Goal: Task Accomplishment & Management: Complete application form

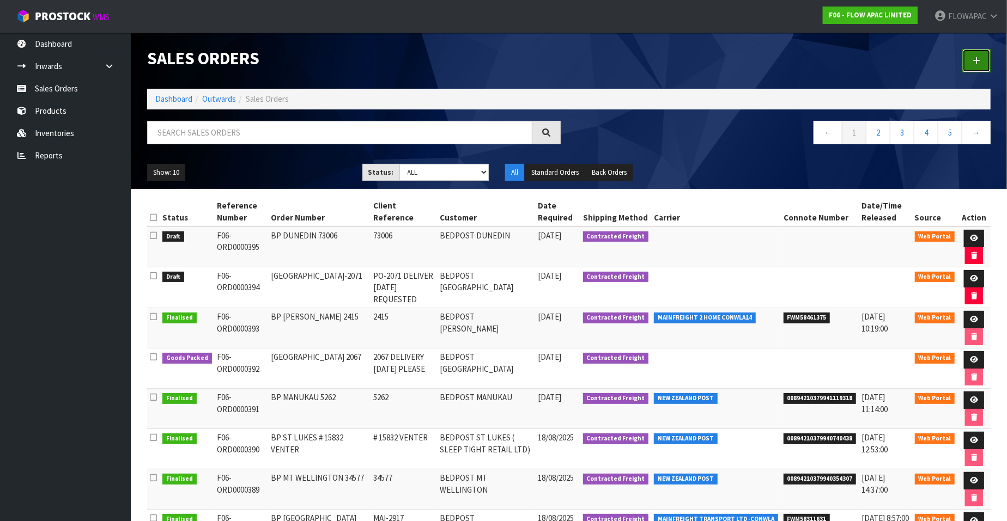
drag, startPoint x: 0, startPoint y: 0, endPoint x: 978, endPoint y: 60, distance: 979.6
click at [978, 60] on icon at bounding box center [976, 61] width 8 height 8
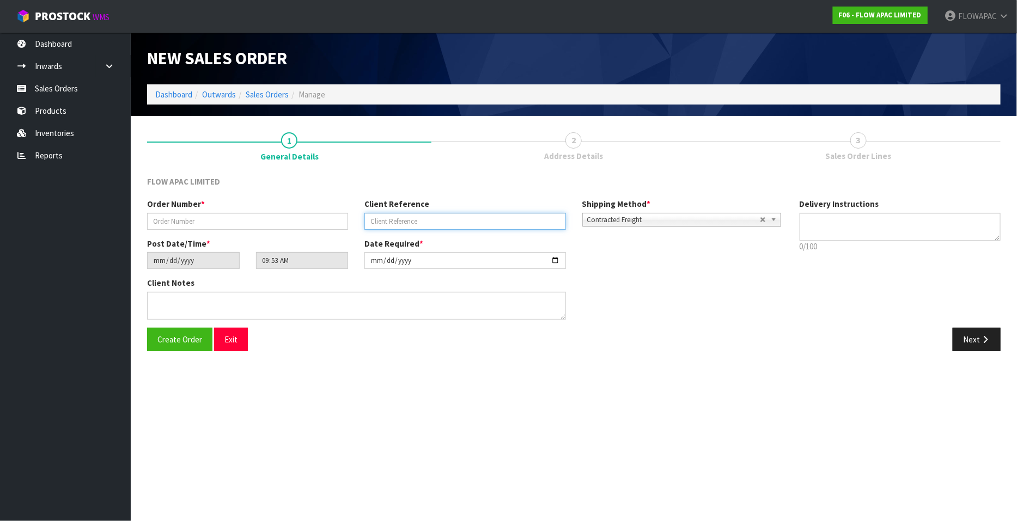
click at [401, 217] on input "text" at bounding box center [464, 221] width 201 height 17
paste input "# 15861 FALCONER"
type input "# 15861 FALCONER"
click at [269, 226] on input "text" at bounding box center [247, 221] width 201 height 17
paste input "# 15861 FALCONER"
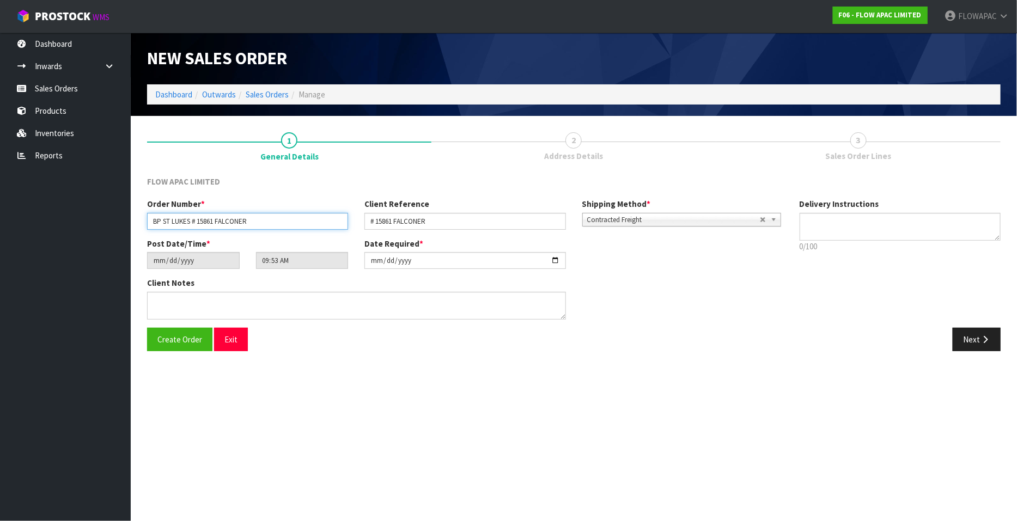
type input "BP ST LUKES # 15861 FALCONER"
click at [557, 260] on input "[DATE]" at bounding box center [464, 260] width 201 height 17
type input "[DATE]"
click at [190, 339] on span "Create Order" at bounding box center [179, 339] width 45 height 10
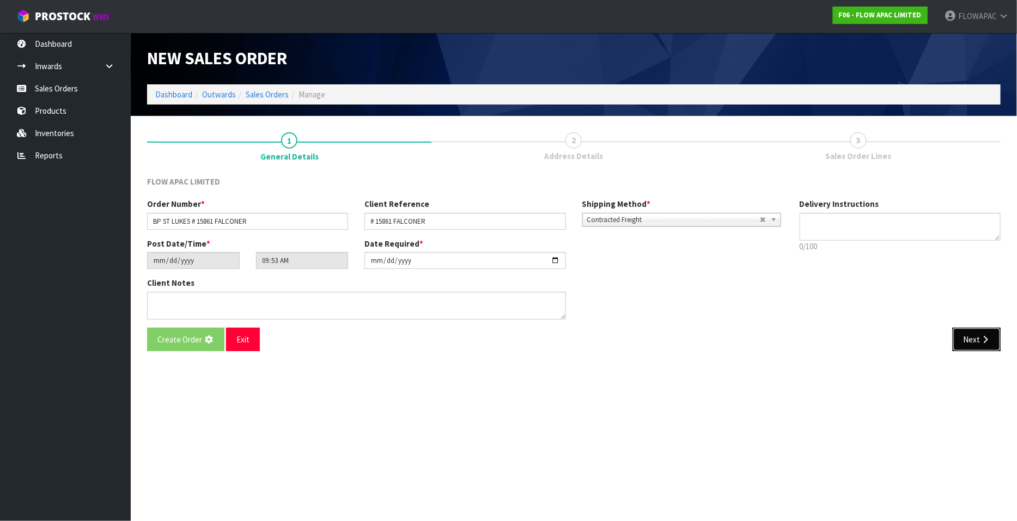
click at [975, 342] on button "Next" at bounding box center [977, 339] width 48 height 23
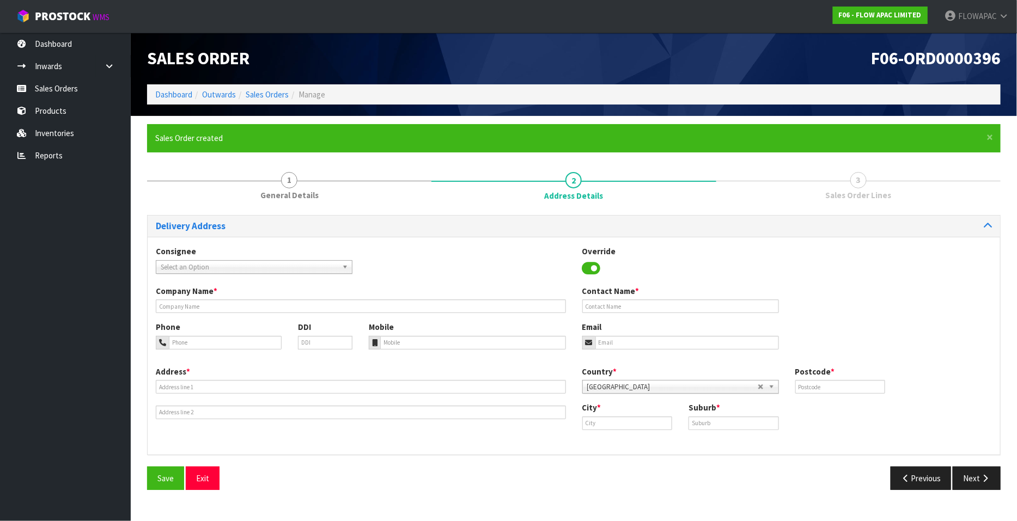
click at [231, 268] on span "Select an Option" at bounding box center [249, 267] width 177 height 13
type input "bedpost st"
click at [281, 300] on li "SLETIGRET - BEDPOST ST LUKES ( SLEEP TIGHT RETAIL LTD)" at bounding box center [254, 298] width 191 height 14
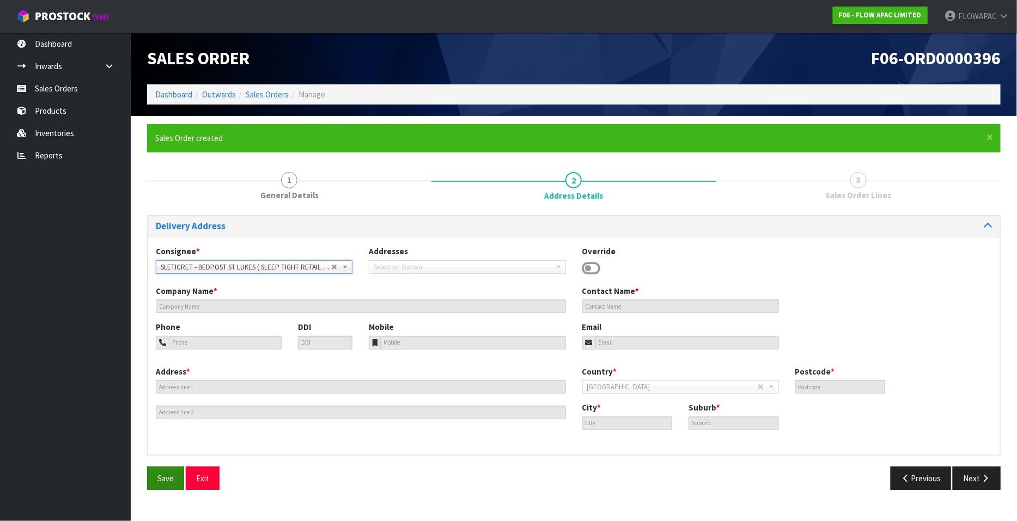
type input "BEDPOST ST LUKES ( SLEEP TIGHT RETAIL LTD)"
type input "[PERSON_NAME]"
type input "[EMAIL_ADDRESS][DOMAIN_NAME]"
type input "SHOP [STREET_ADDRESS][PERSON_NAME]"
type input "1025"
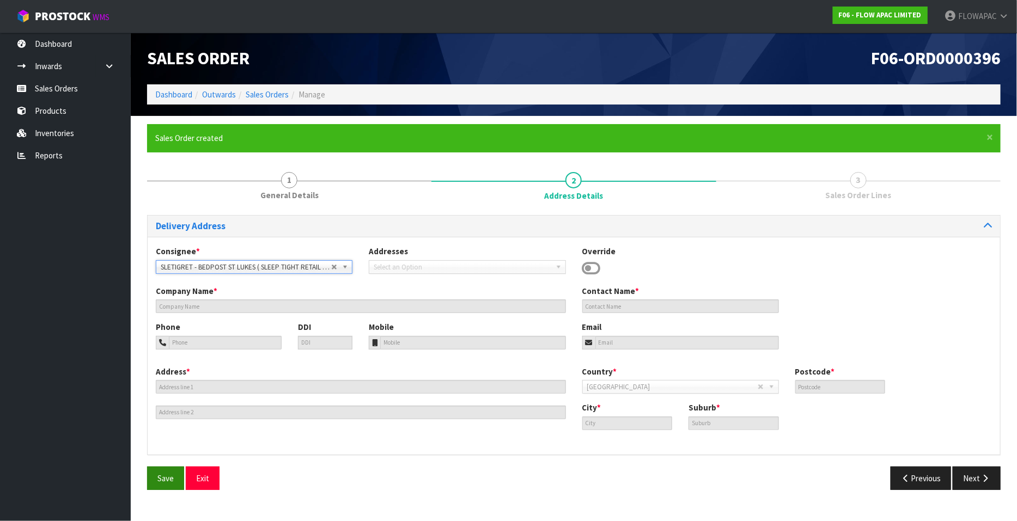
type input "[GEOGRAPHIC_DATA]"
type input "ST LUKES"
click at [171, 480] on span "Save" at bounding box center [165, 478] width 16 height 10
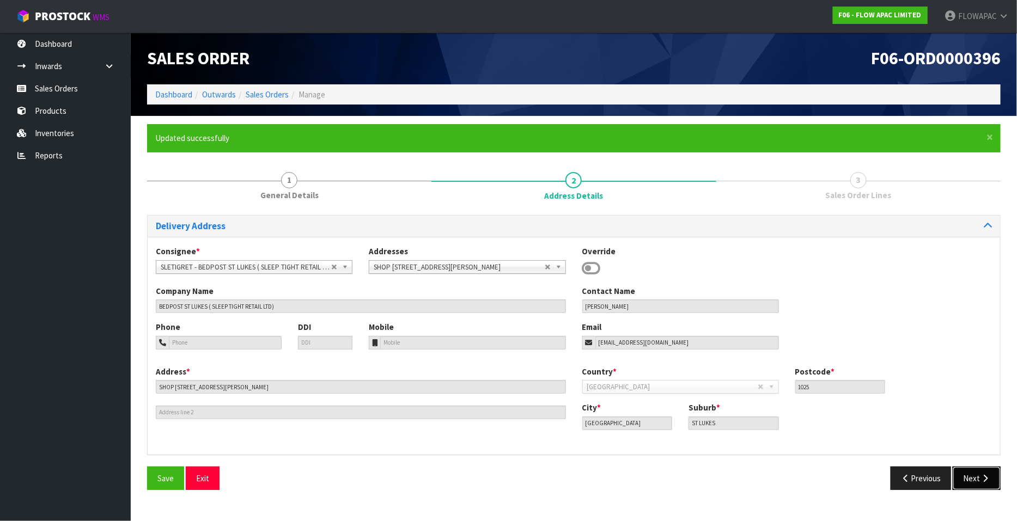
click at [981, 480] on icon "button" at bounding box center [985, 478] width 10 height 8
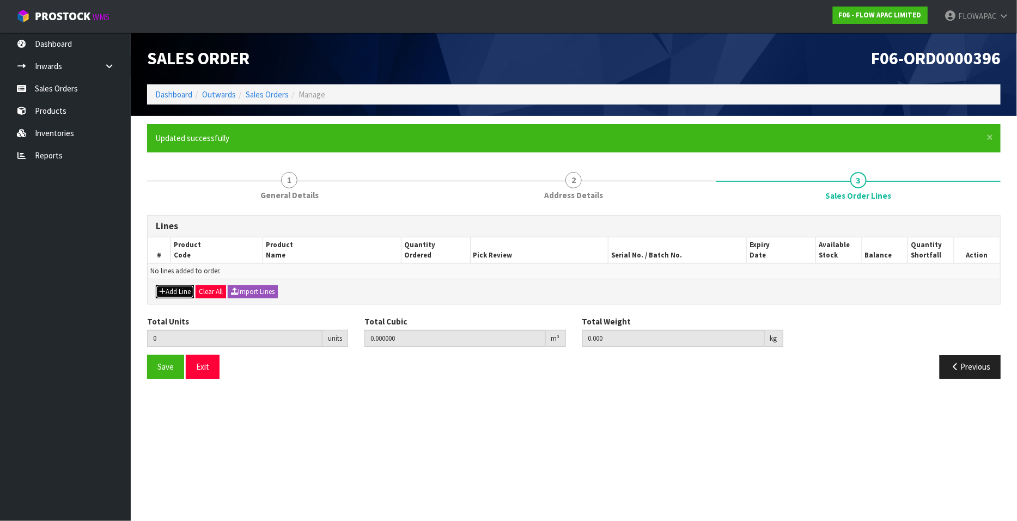
click at [174, 294] on button "Add Line" at bounding box center [175, 291] width 38 height 13
type input "0"
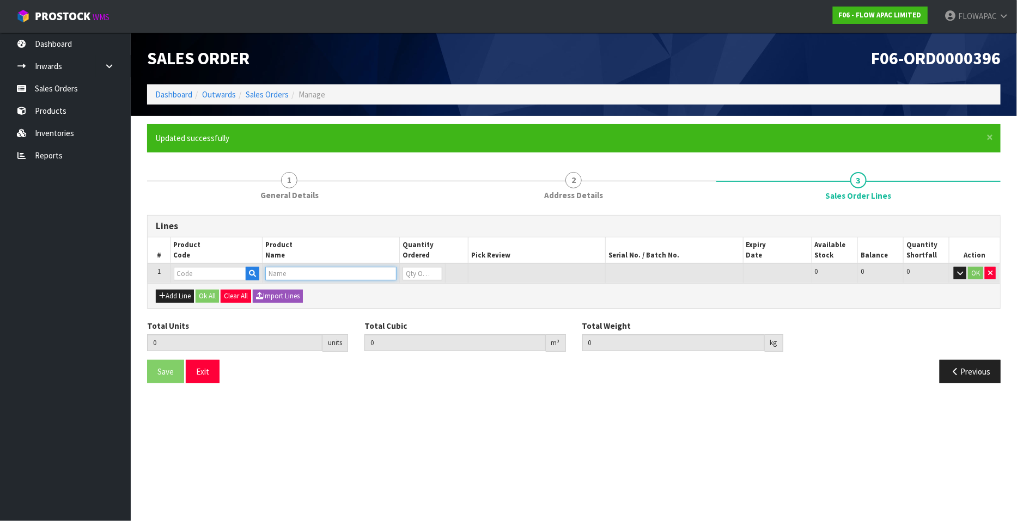
click at [287, 271] on input "text" at bounding box center [330, 274] width 131 height 14
type input "M3 CHASS"
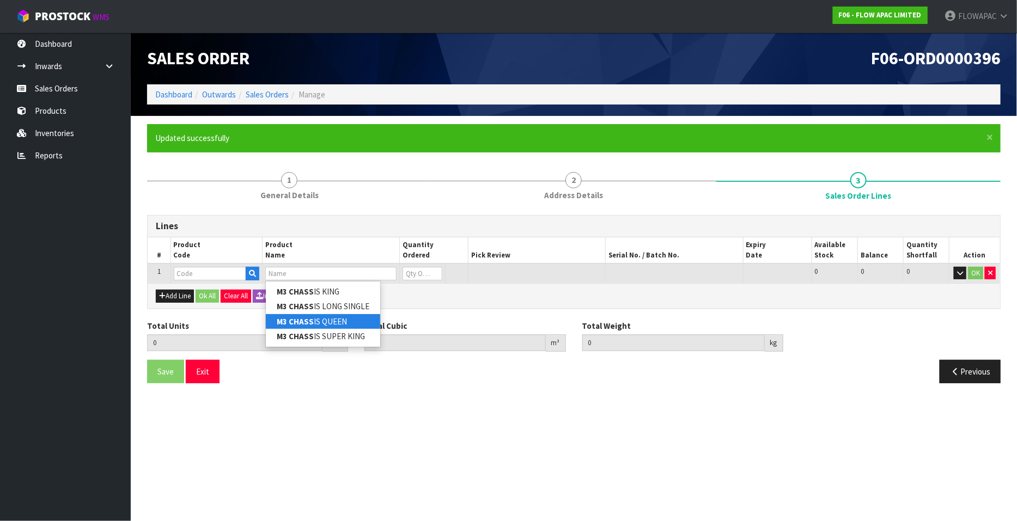
click at [335, 321] on link "M3 CHASS IS QUEEN" at bounding box center [323, 321] width 114 height 15
type input "M3 CHASSIS QUEEN"
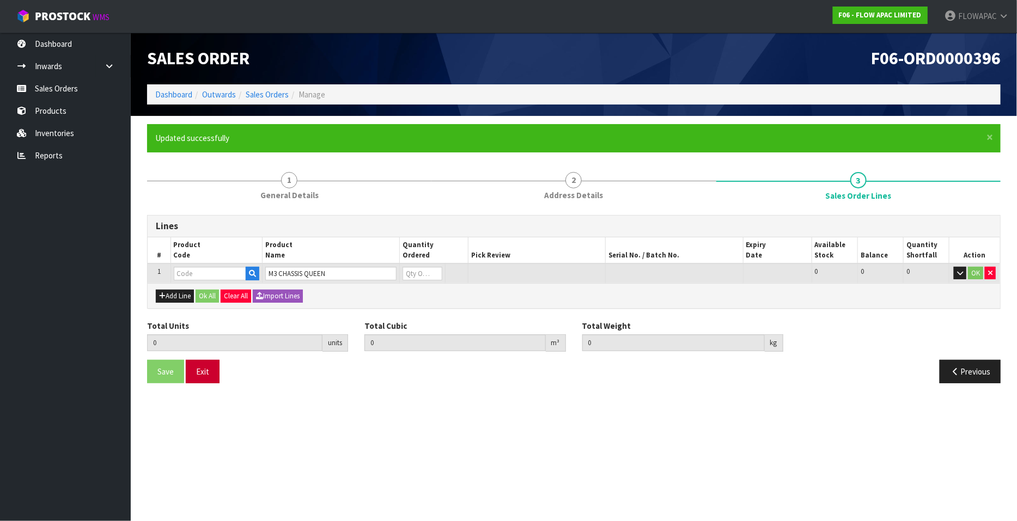
type input "0.000000"
type input "0.000"
type input "BZM302W51"
type input "0"
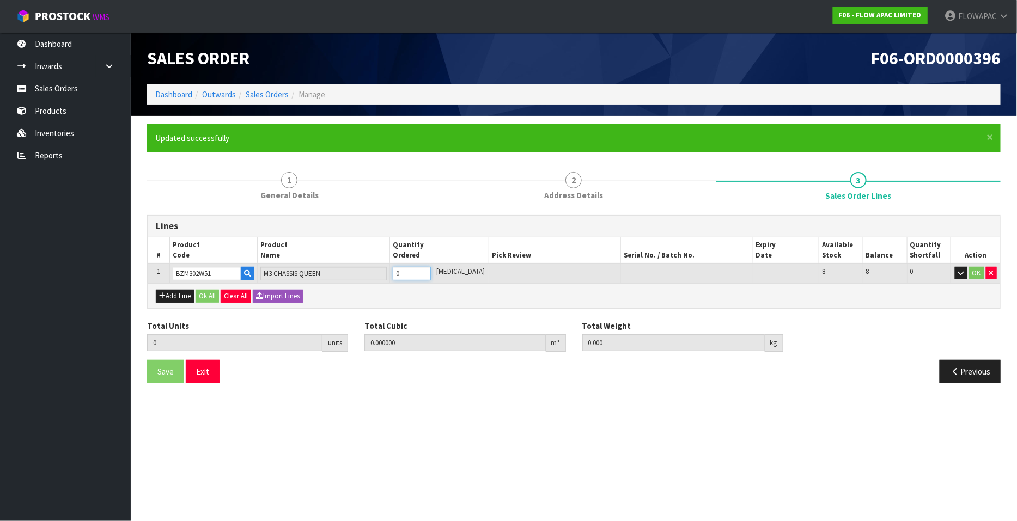
type input "1"
type input "0.192052"
type input "17.5"
type input "1"
click at [431, 271] on input "1" at bounding box center [412, 274] width 38 height 14
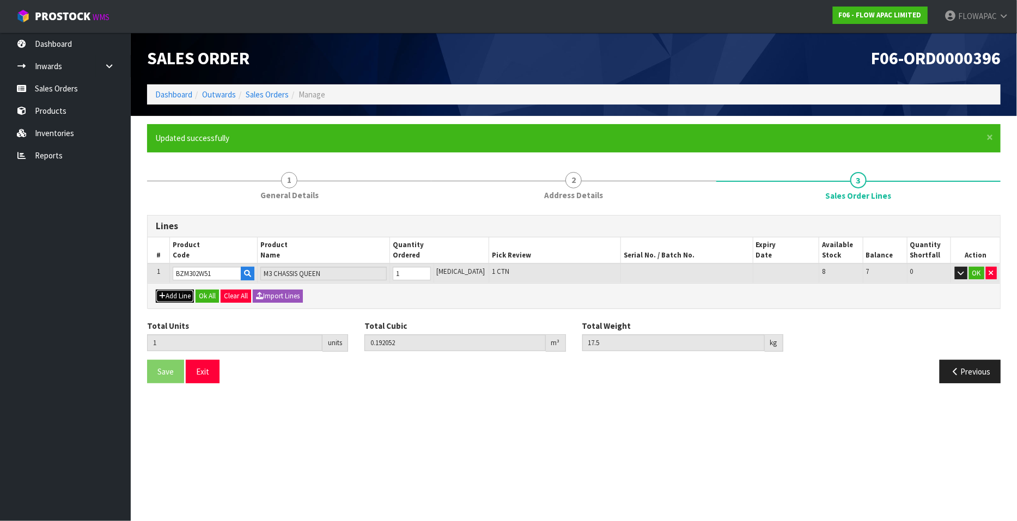
click at [187, 297] on button "Add Line" at bounding box center [175, 296] width 38 height 13
type input "0"
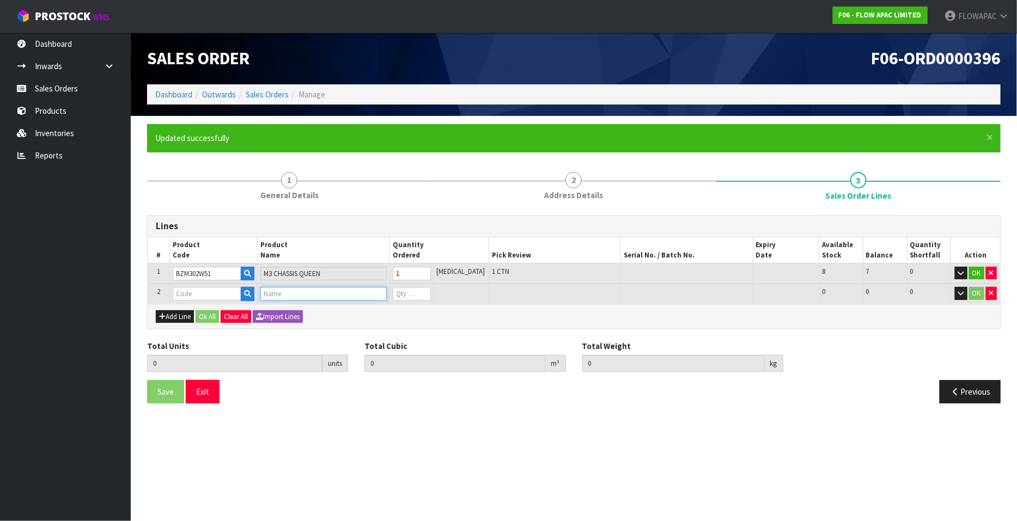
click at [288, 295] on input "text" at bounding box center [323, 294] width 126 height 14
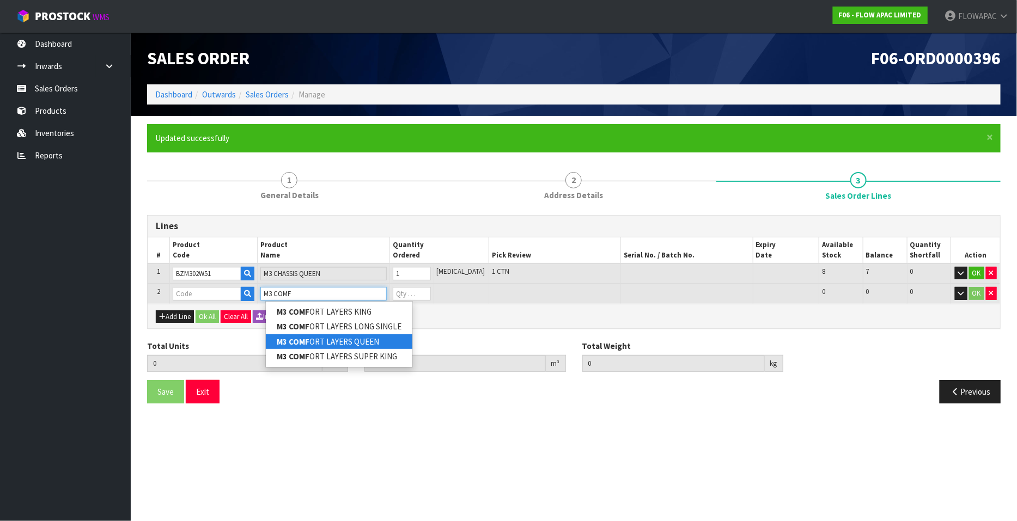
type input "M3 COMF"
click at [350, 341] on link "M3 COMF ORT LAYERS QUEEN" at bounding box center [339, 341] width 147 height 15
type input "M3 COMFORT LAYERS QUEEN"
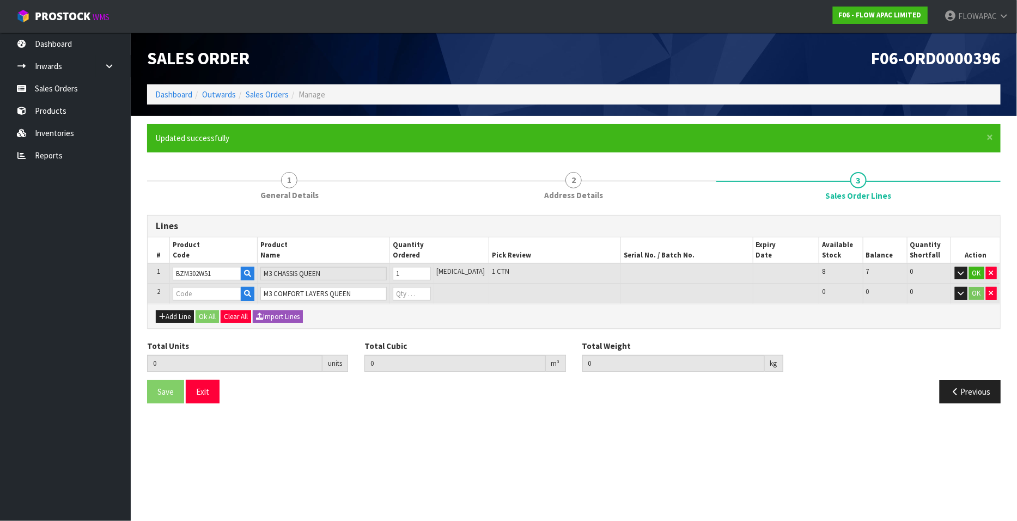
type input "1"
type input "0.192052"
type input "17.5"
type input "BZM302W51A"
type input "0"
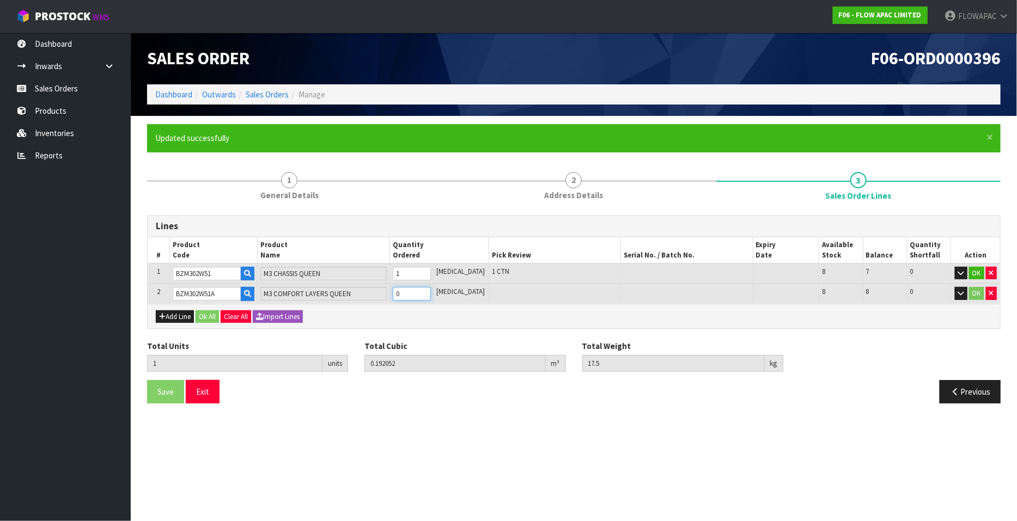
type input "2"
type input "0.353617"
type input "36.2"
type input "1"
click at [431, 290] on input "1" at bounding box center [412, 294] width 38 height 14
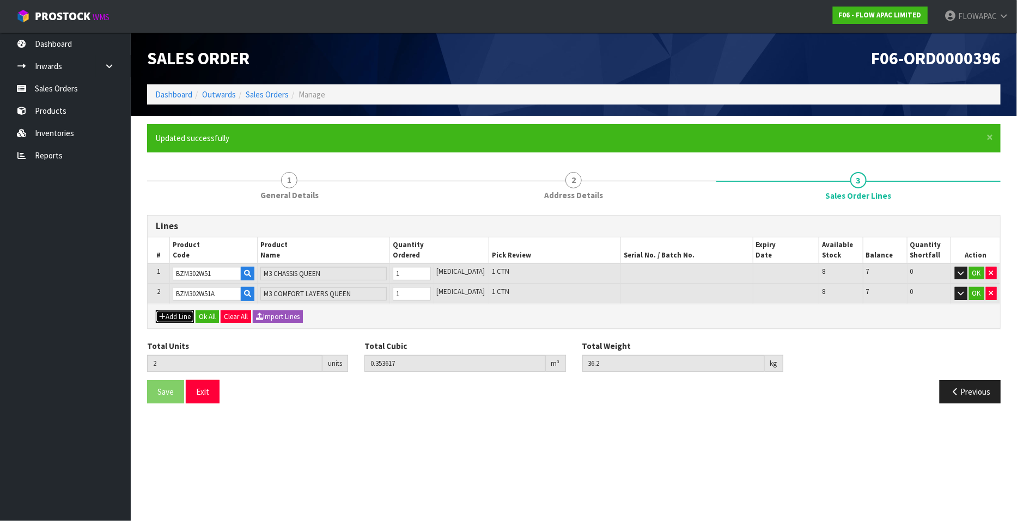
click at [180, 317] on button "Add Line" at bounding box center [175, 316] width 38 height 13
type input "0"
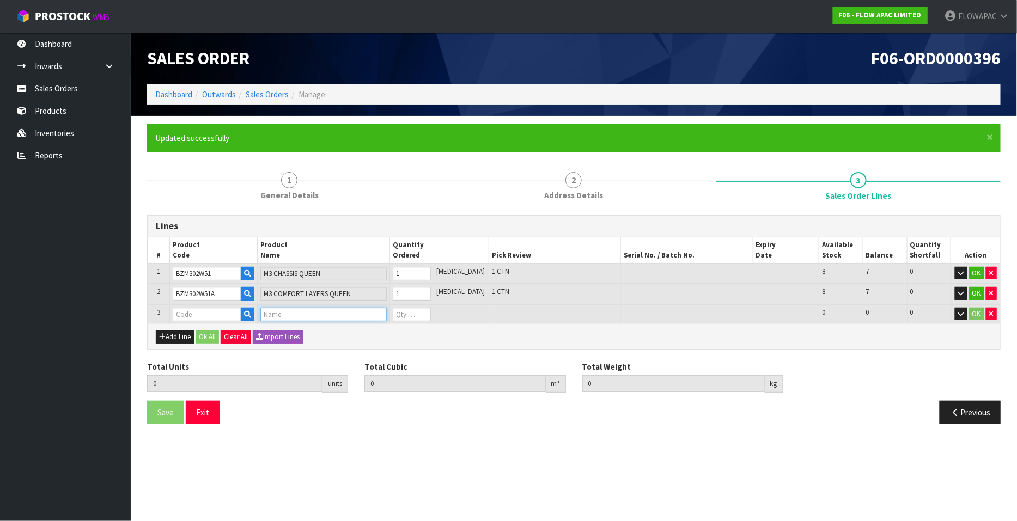
click at [293, 314] on input "text" at bounding box center [323, 315] width 126 height 14
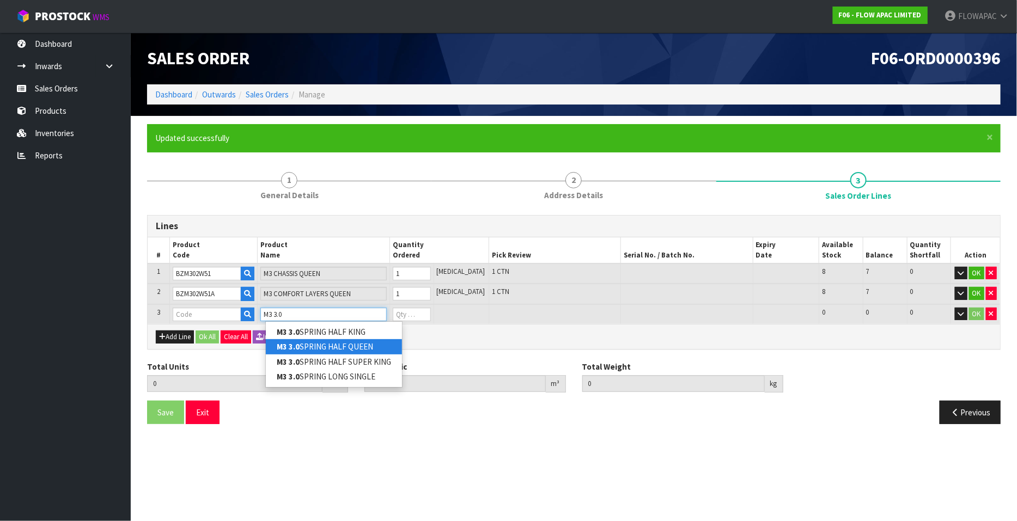
type input "M3 3.0"
drag, startPoint x: 363, startPoint y: 344, endPoint x: 370, endPoint y: 343, distance: 7.3
click at [363, 344] on link "M3 3.0 SPRING HALF QUEEN" at bounding box center [334, 346] width 136 height 15
type input "M3 3.0 SPRING HALF QUEEN"
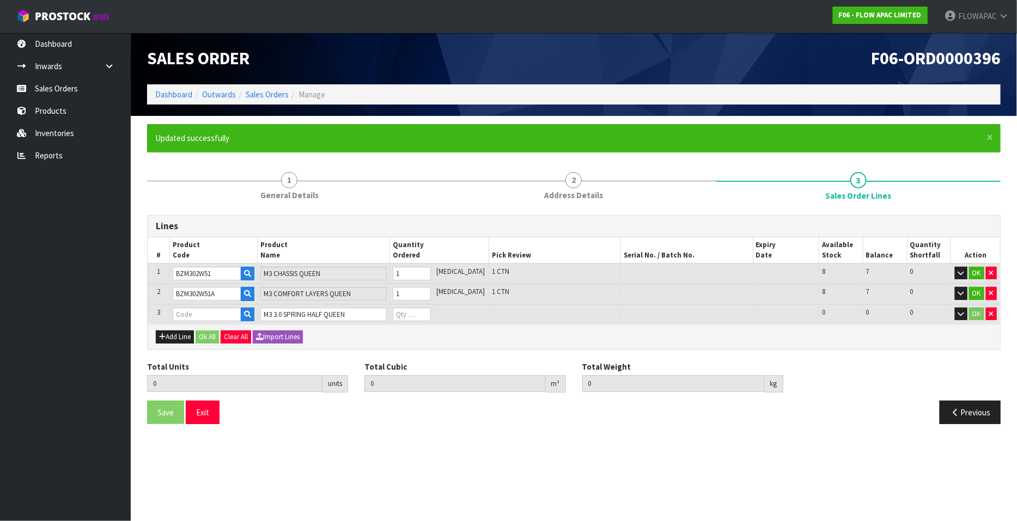
type input "2"
type input "0.353617"
type input "36.2"
type input "BZM303W51Z"
type input "0"
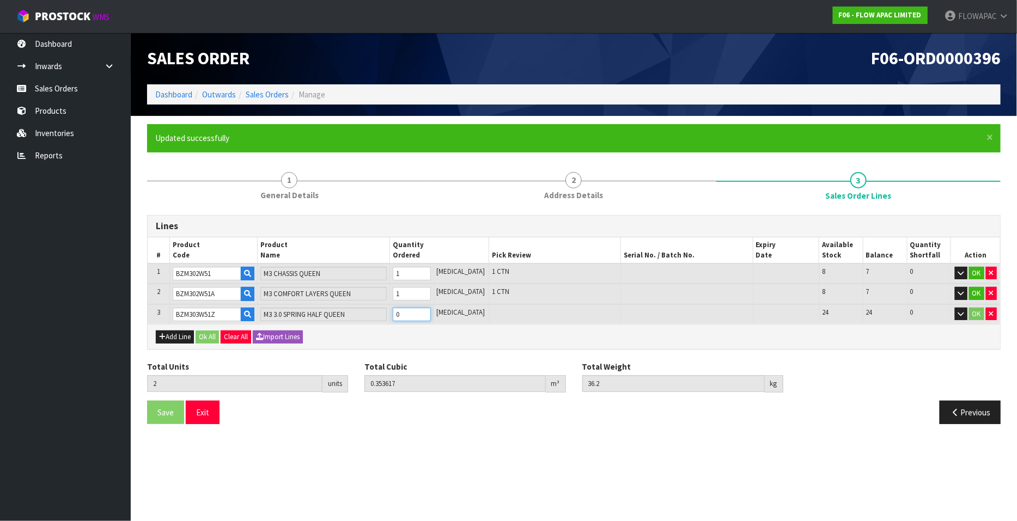
type input "3"
type input "0.417171"
type input "46.2"
type input "1"
click at [431, 312] on input "1" at bounding box center [412, 315] width 38 height 14
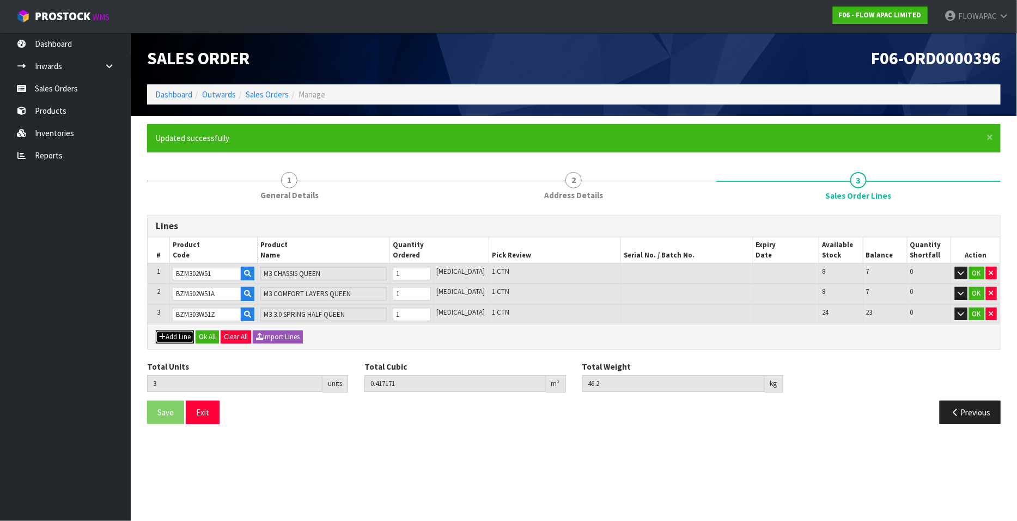
click at [174, 340] on button "Add Line" at bounding box center [175, 337] width 38 height 13
type input "0"
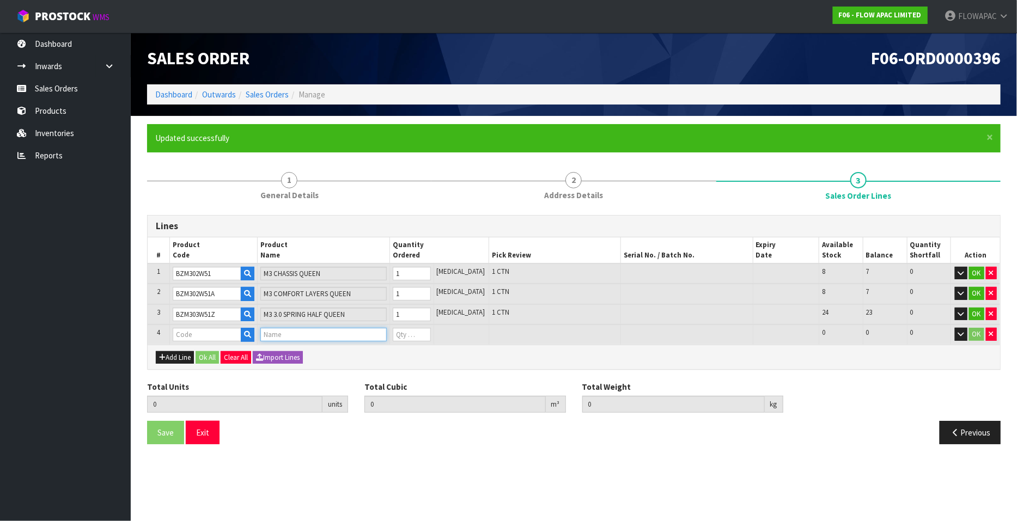
click at [295, 332] on input "text" at bounding box center [323, 335] width 126 height 14
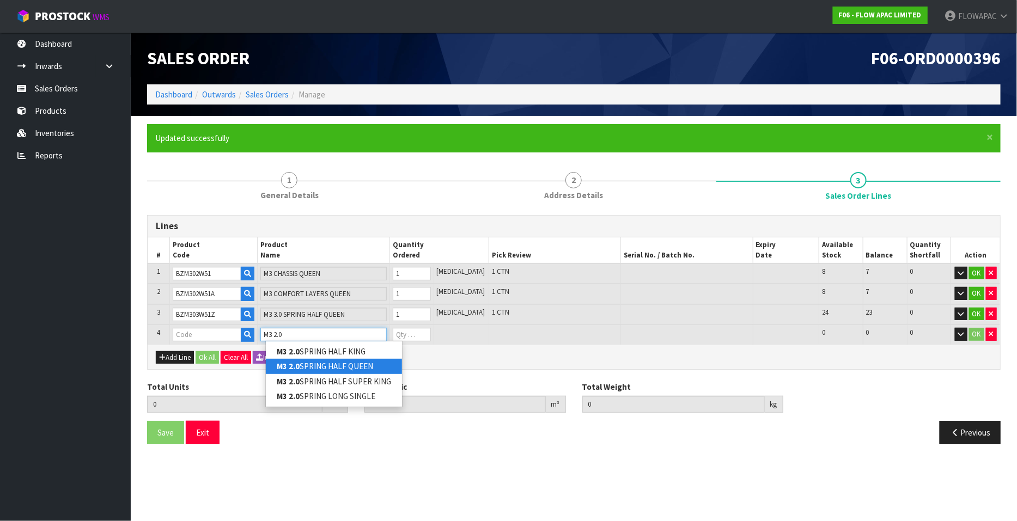
type input "M3 2.0"
click at [368, 364] on link "M3 2.0 SPRING HALF QUEEN" at bounding box center [334, 366] width 136 height 15
type input "M3 2.0 SPRING HALF QUEEN"
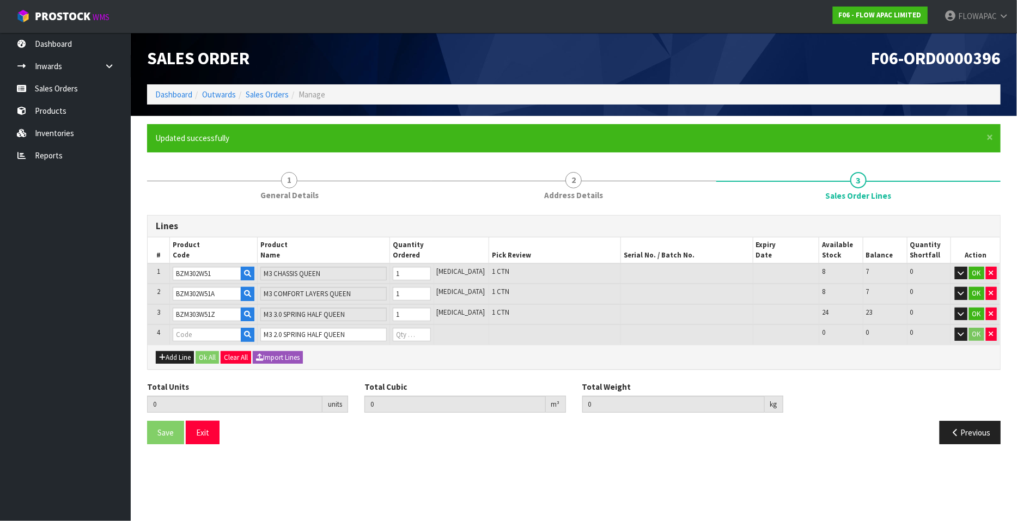
type input "3"
type input "0.417171"
type input "46.2"
type input "BZM303W51Y"
type input "0"
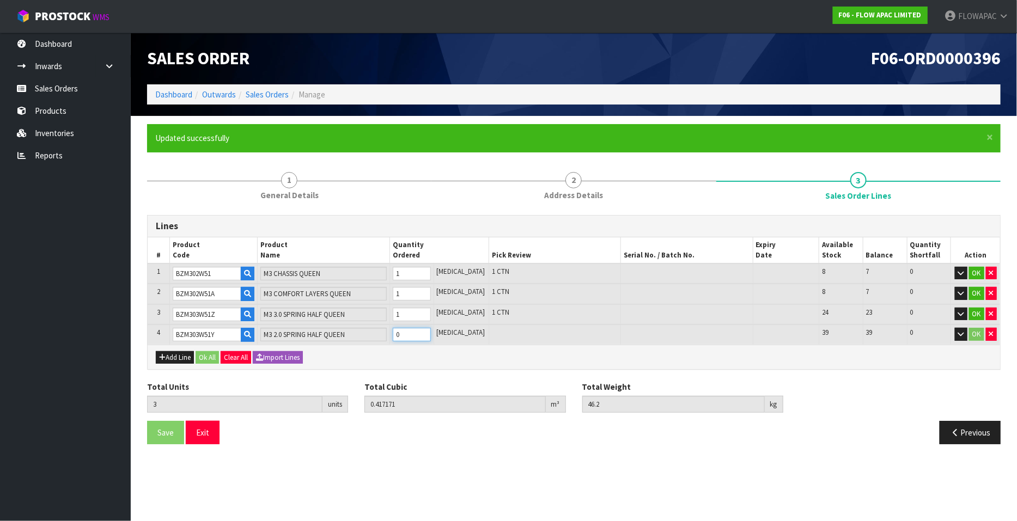
type input "4"
type input "0.480725"
type input "59.15"
type input "1"
click at [431, 330] on input "1" at bounding box center [412, 335] width 38 height 14
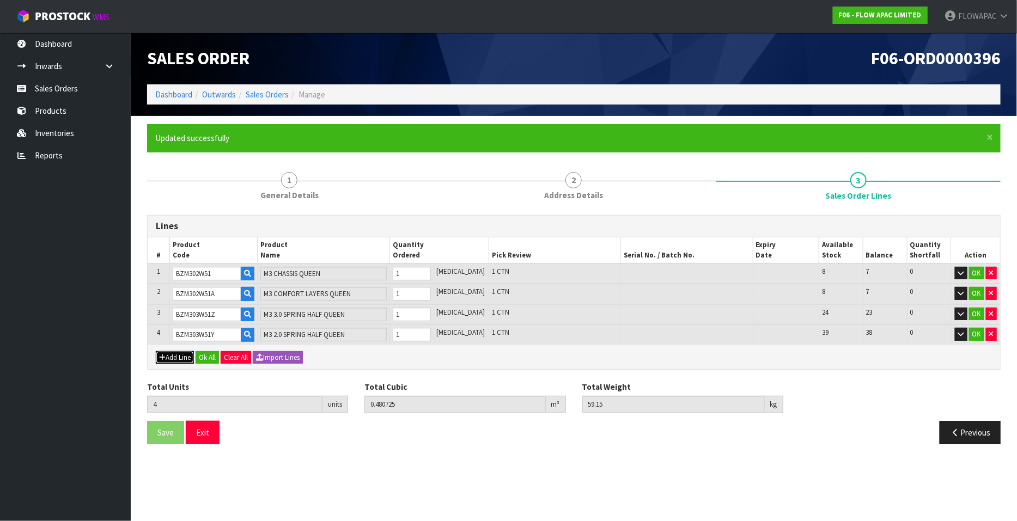
click at [178, 356] on button "Add Line" at bounding box center [175, 357] width 38 height 13
type input "0"
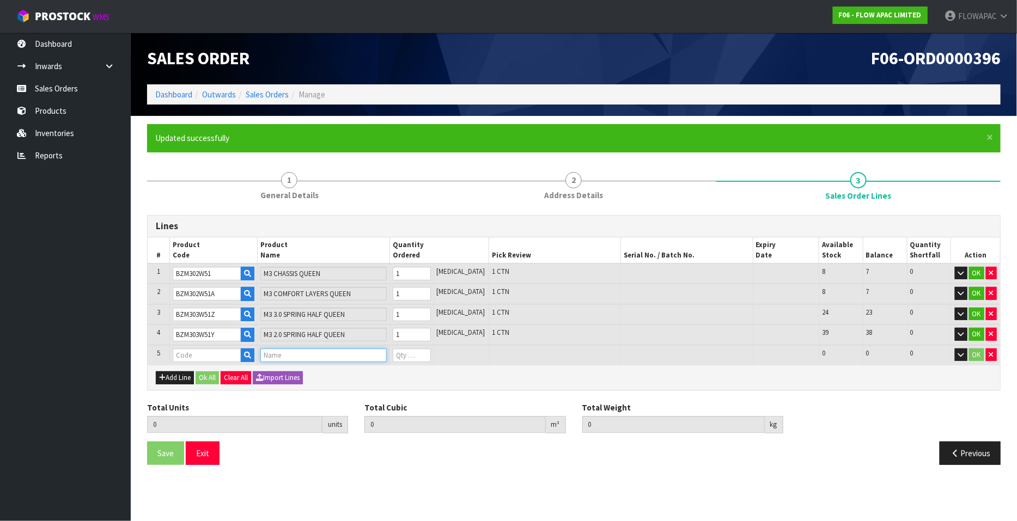
click at [281, 349] on input "text" at bounding box center [323, 356] width 126 height 14
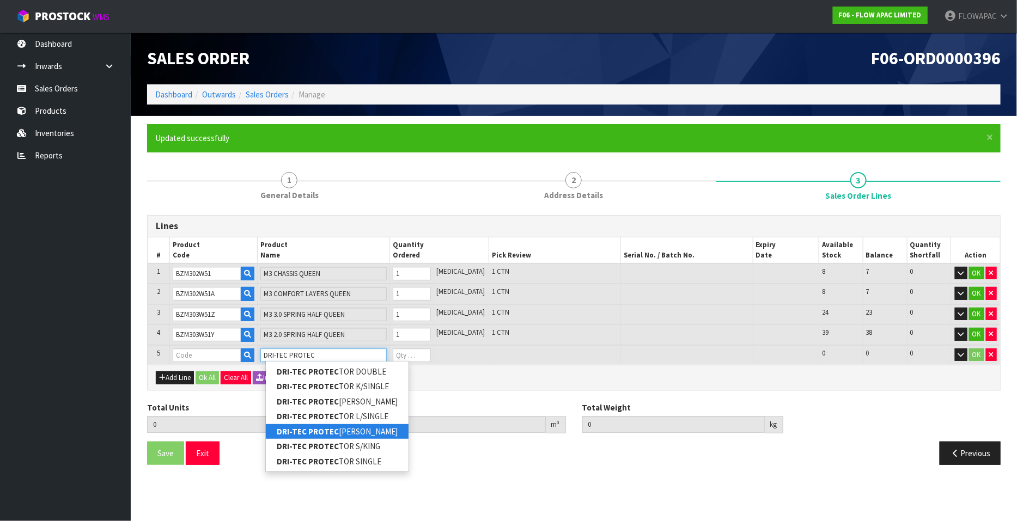
type input "DRI-TEC PROTEC"
click at [371, 431] on link "DRI-TEC PROTEC [PERSON_NAME]" at bounding box center [337, 431] width 143 height 15
type input "DRI-TEC PROTECTOR QUEEN"
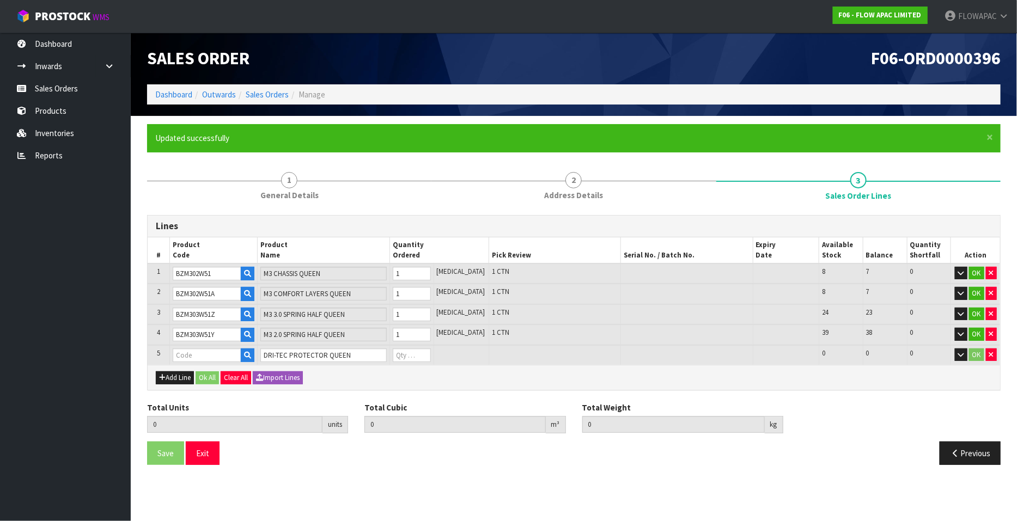
type input "4"
type input "0.480725"
type input "59.15"
type input "BZM03AWZ5"
type input "0"
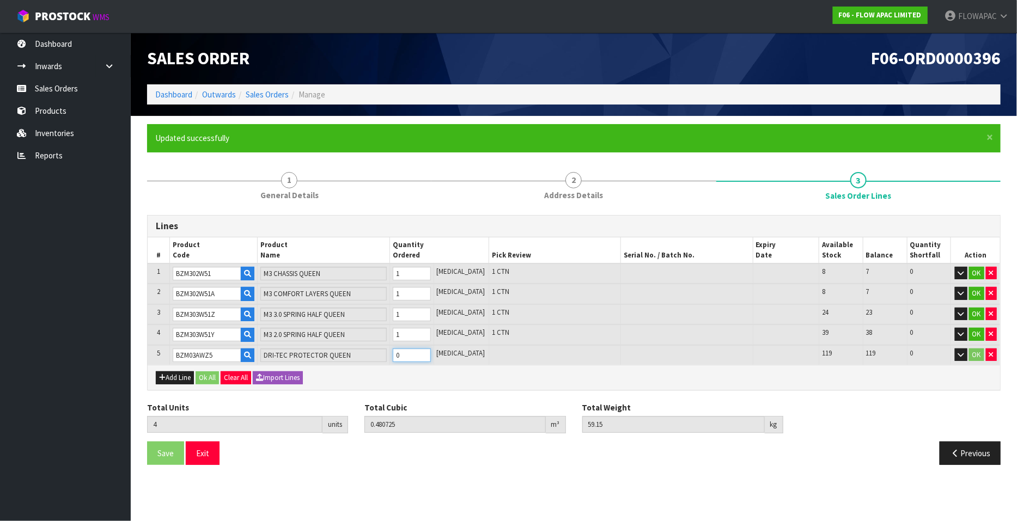
type input "5"
type input "0.492935"
type input "60.7"
type input "1"
click at [431, 350] on input "1" at bounding box center [412, 356] width 38 height 14
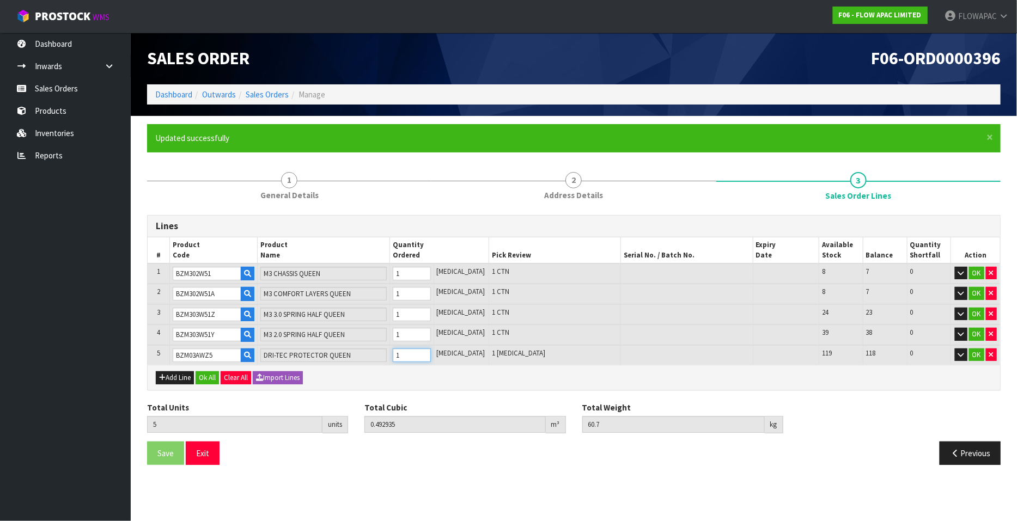
type input "6"
type input "0.505145"
type input "62.25"
type input "2"
click at [431, 350] on input "2" at bounding box center [412, 356] width 38 height 14
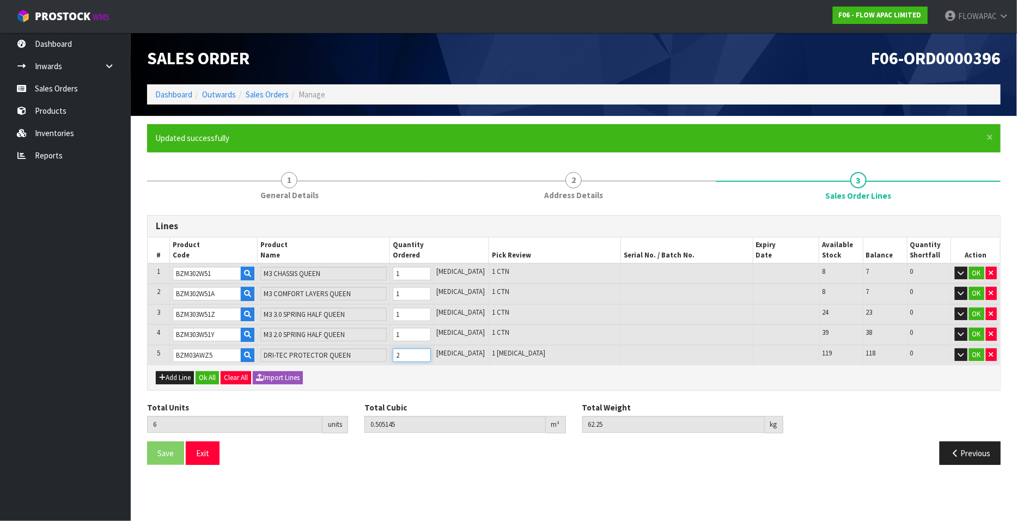
type input "7"
type input "0.517355"
type input "63.8"
type input "3"
click at [431, 350] on input "3" at bounding box center [412, 356] width 38 height 14
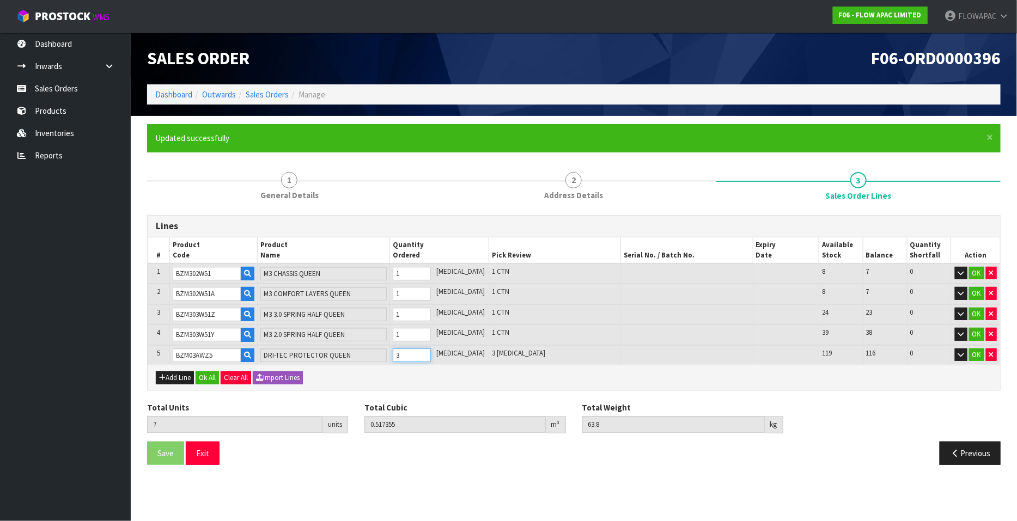
type input "8"
type input "0.534229"
type input "66.2"
type input "4"
click at [431, 350] on input "4" at bounding box center [412, 356] width 38 height 14
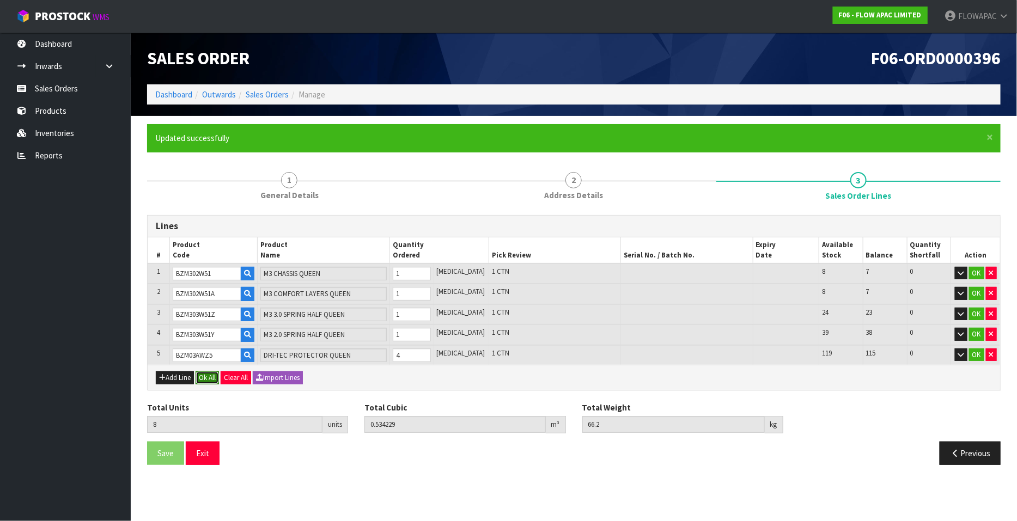
click at [211, 377] on button "Ok All" at bounding box center [207, 378] width 23 height 13
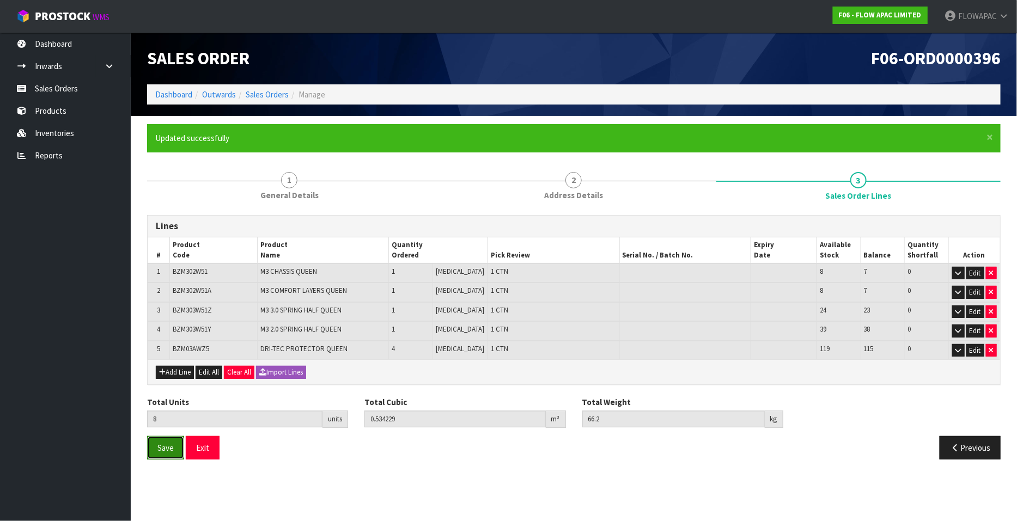
click at [166, 449] on span "Save" at bounding box center [165, 448] width 16 height 10
click at [204, 446] on button "Exit" at bounding box center [203, 447] width 34 height 23
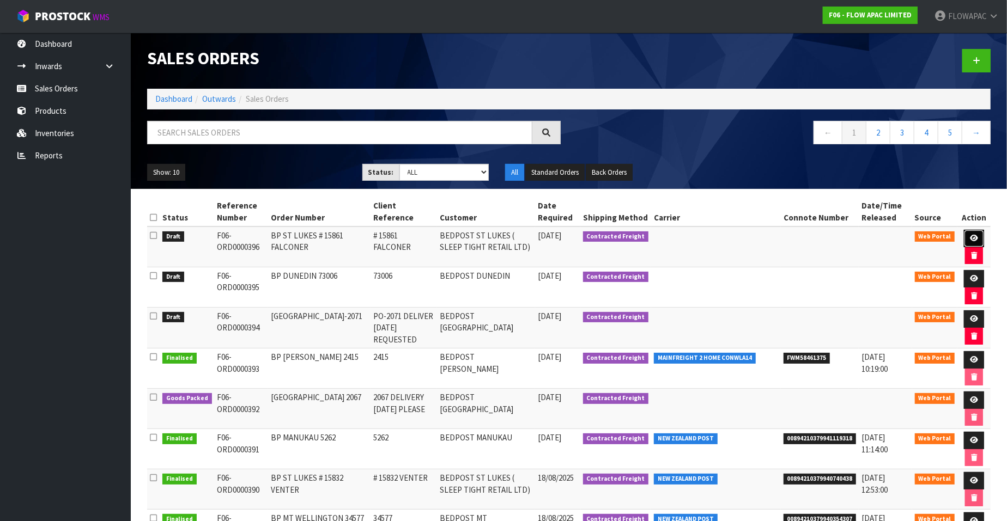
click at [971, 236] on icon at bounding box center [974, 238] width 8 height 7
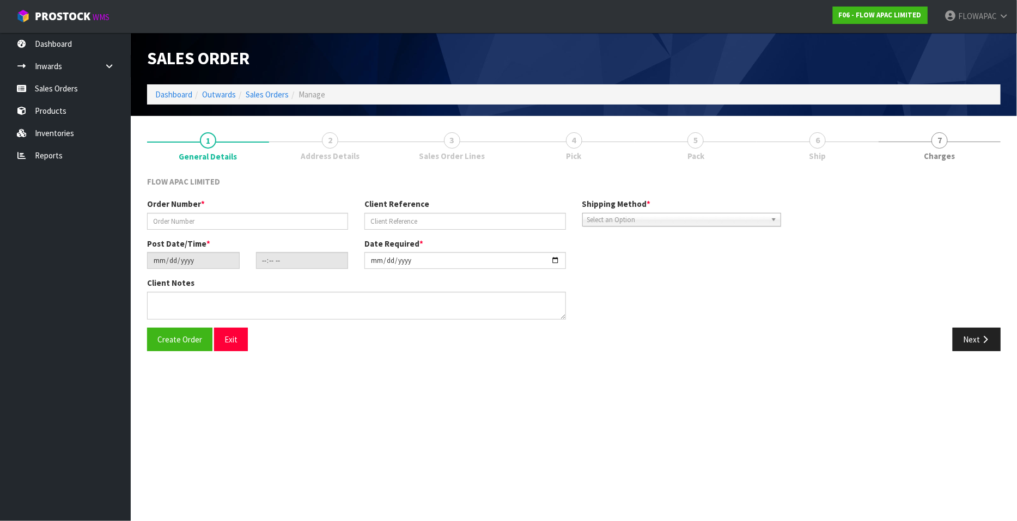
type input "BP ST LUKES # 15861 FALCONER"
type input "# 15861 FALCONER"
type input "[DATE]"
type input "15:53:00.000"
type input "[DATE]"
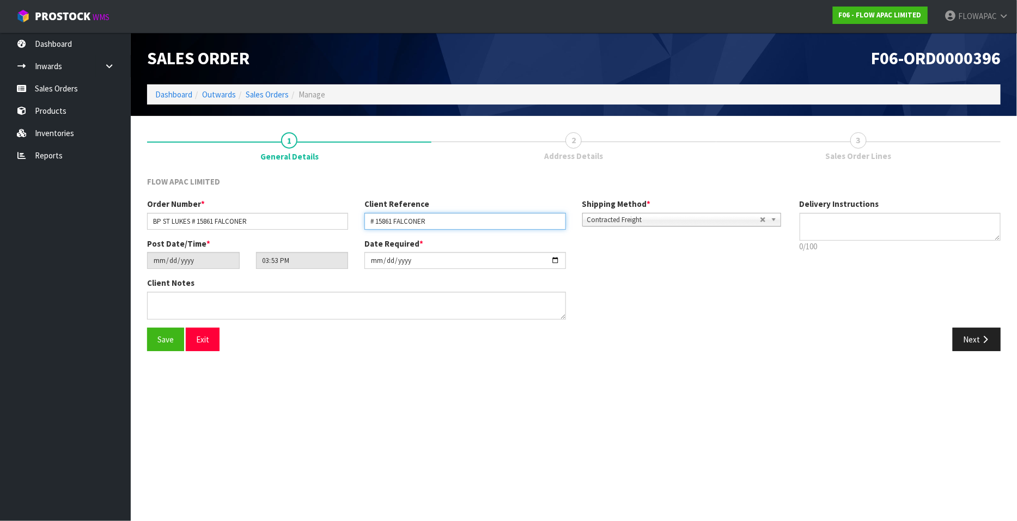
click at [469, 220] on input "# 15861 FALCONER" at bounding box center [464, 221] width 201 height 17
click at [435, 220] on input "# 15861 FALCONER AS AP PLEASE" at bounding box center [464, 221] width 201 height 17
type input "# 15861 FALCONER ASAP PLEASE"
click at [859, 221] on textarea at bounding box center [900, 227] width 201 height 28
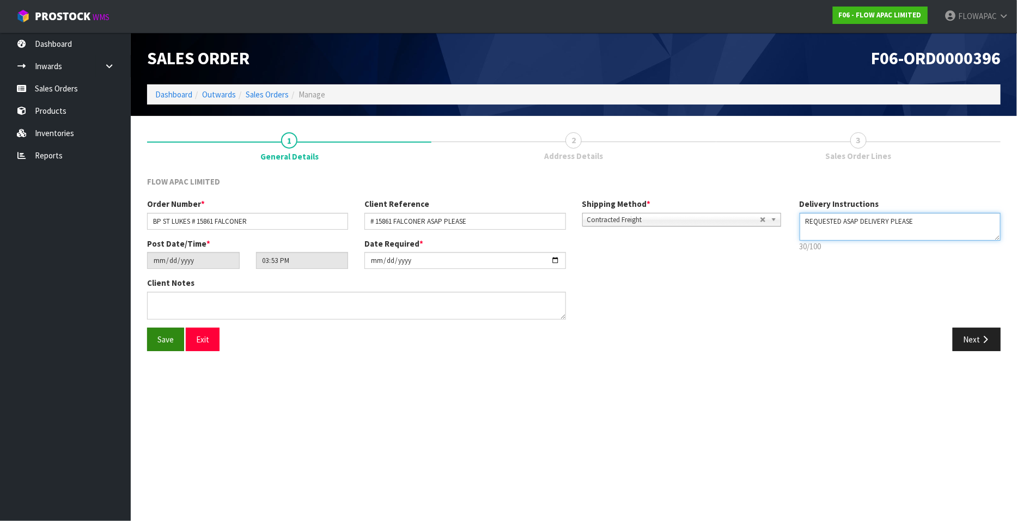
type textarea "REQUESTED ASAP DELIVERY PLEASE"
click at [161, 344] on span "Save" at bounding box center [165, 339] width 16 height 10
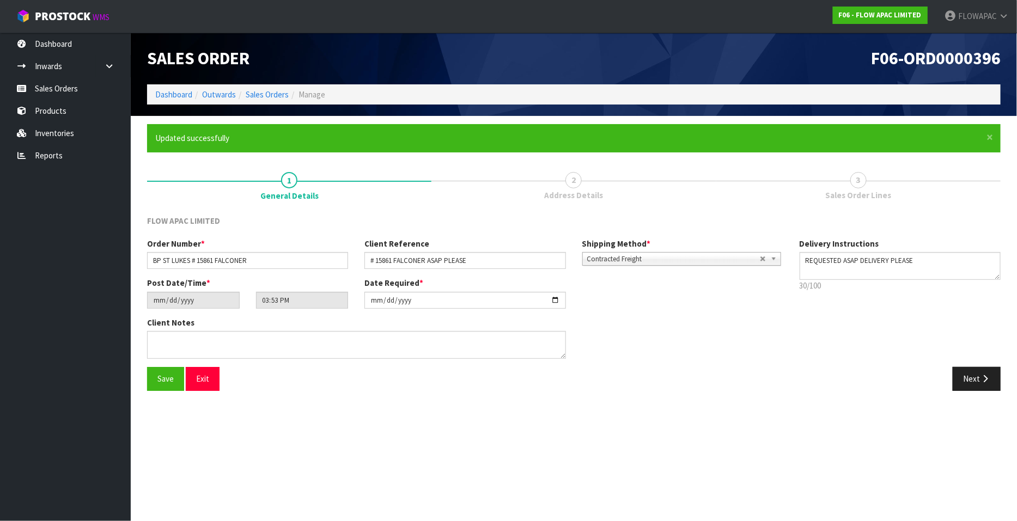
type input "17:53:00.000"
click at [981, 380] on icon "button" at bounding box center [985, 379] width 10 height 8
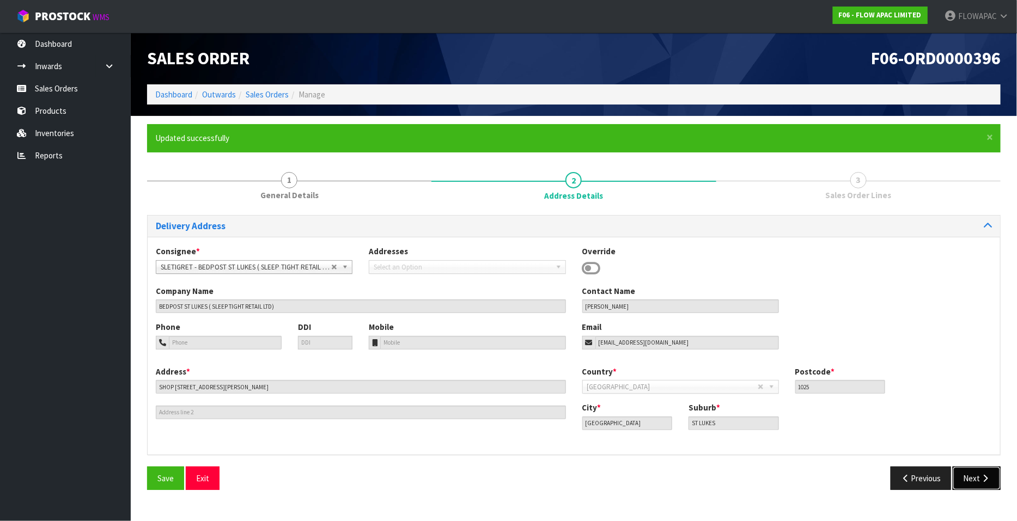
click at [972, 475] on button "Next" at bounding box center [977, 478] width 48 height 23
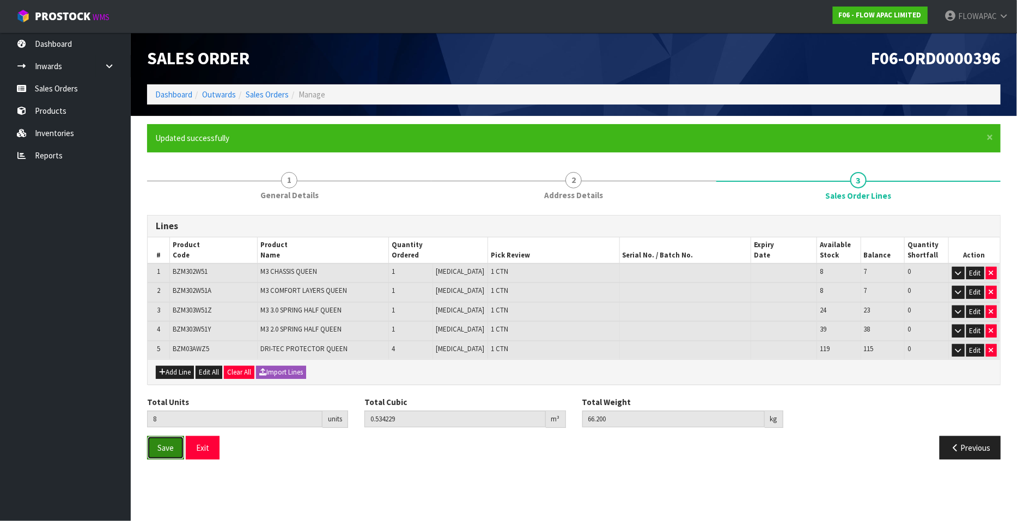
click at [162, 443] on span "Save" at bounding box center [165, 448] width 16 height 10
click at [204, 450] on button "Exit" at bounding box center [203, 447] width 34 height 23
